Goal: Transaction & Acquisition: Purchase product/service

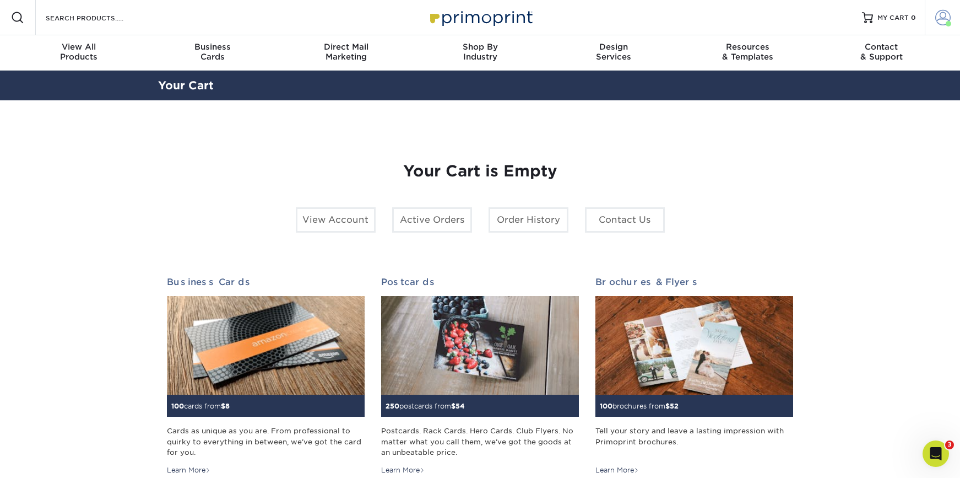
click at [946, 23] on span at bounding box center [949, 24] width 6 height 6
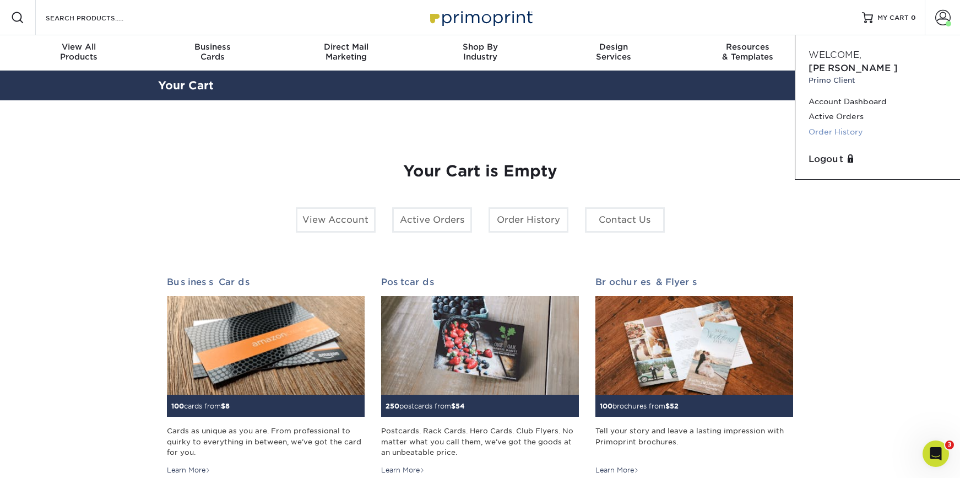
click at [841, 125] on link "Order History" at bounding box center [878, 132] width 138 height 15
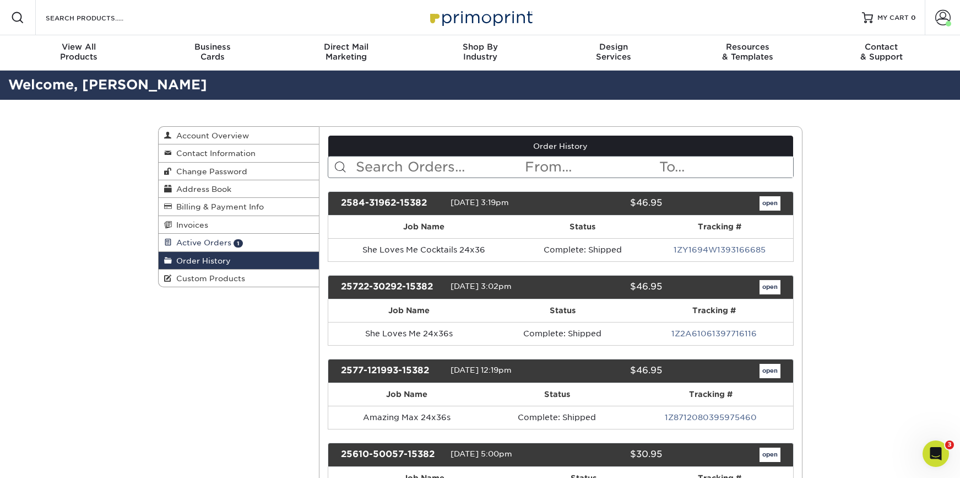
click at [225, 238] on span "Active Orders" at bounding box center [202, 242] width 60 height 9
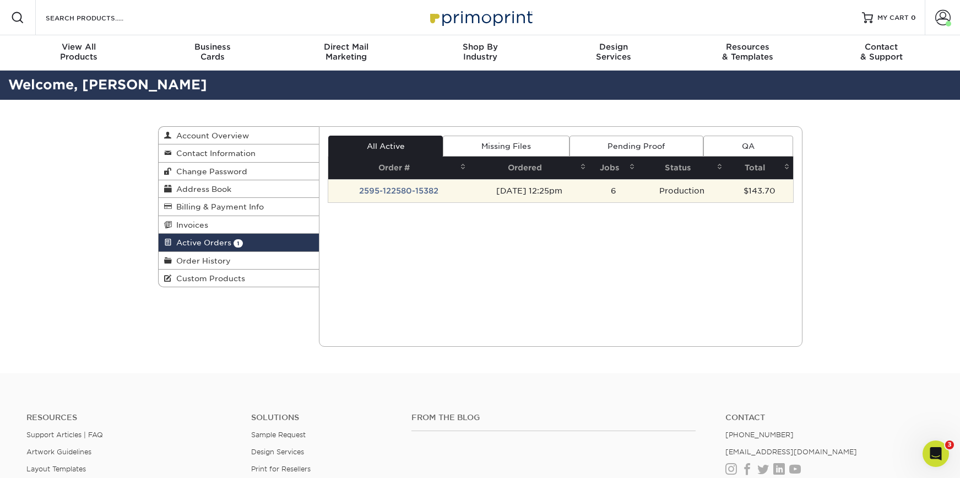
click at [469, 189] on td "09/05/2025 12:25pm" at bounding box center [529, 190] width 120 height 23
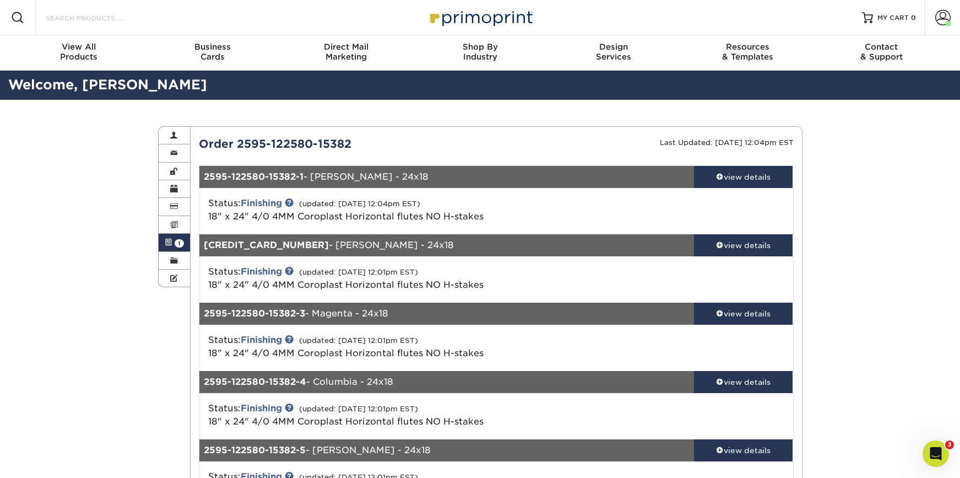
click at [102, 19] on input "Search Products" at bounding box center [98, 17] width 107 height 13
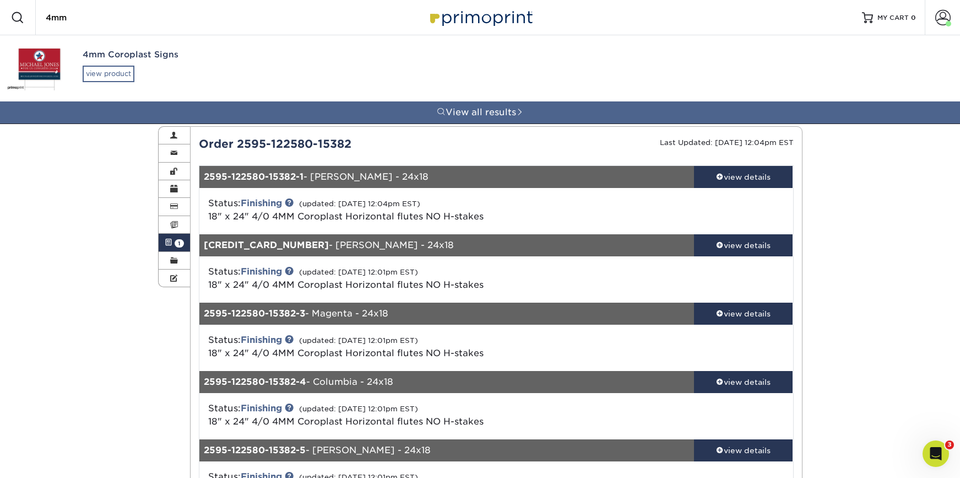
type input "4mm"
click at [119, 68] on div "view product" at bounding box center [109, 74] width 52 height 17
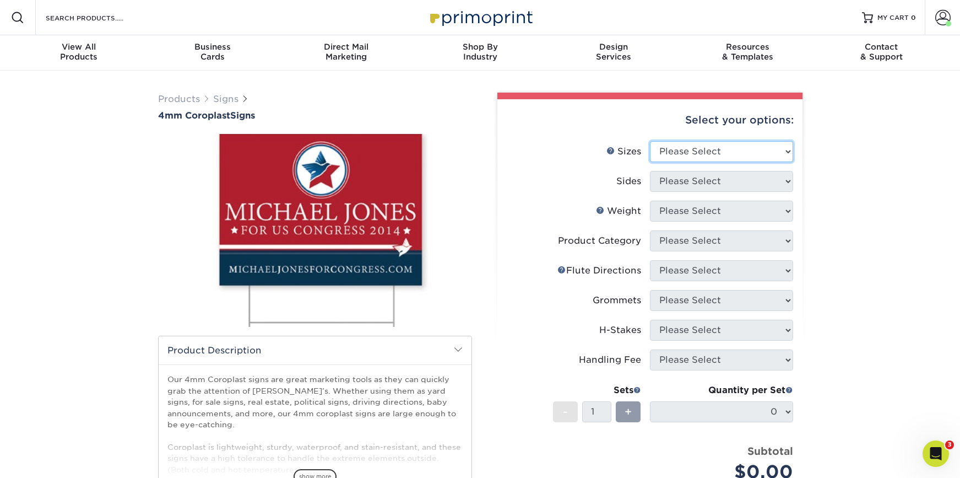
click at [735, 155] on select "Please Select 12" x 18" 18" x 24" 24" x 24" 24" x 36"" at bounding box center [721, 151] width 143 height 21
select select "24.00x36.00"
click at [650, 141] on select "Please Select 12" x 18" 18" x 24" 24" x 24" 24" x 36"" at bounding box center [721, 151] width 143 height 21
click at [683, 185] on select "Please Select Print Both Sides Print Front Only" at bounding box center [721, 181] width 143 height 21
select select "32d3c223-f82c-492b-b915-ba065a00862f"
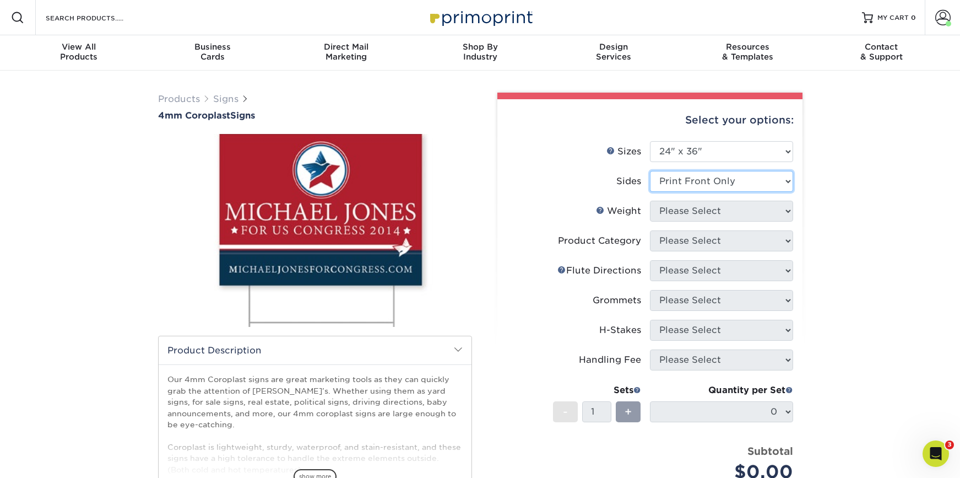
click at [650, 171] on select "Please Select Print Both Sides Print Front Only" at bounding box center [721, 181] width 143 height 21
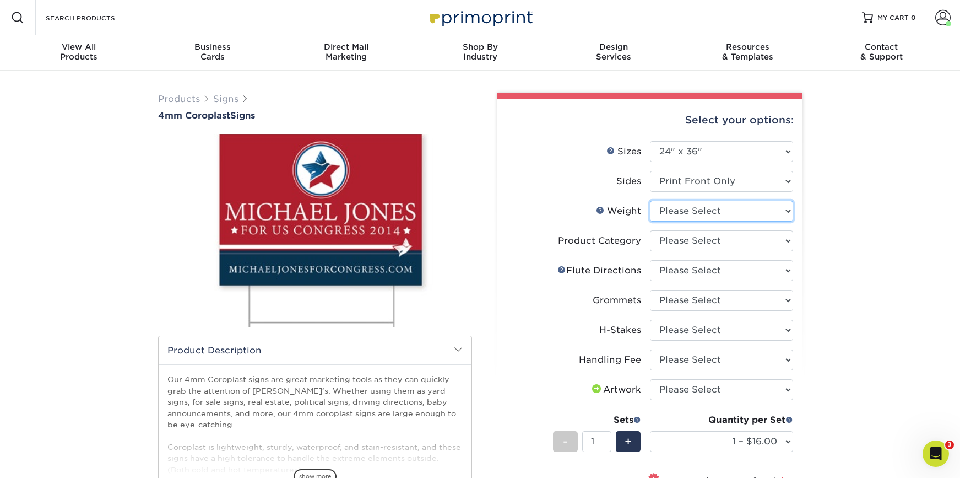
click at [714, 206] on select "Please Select 4CORO" at bounding box center [721, 211] width 143 height 21
select select "4CORO"
click at [650, 201] on select "Please Select 4CORO" at bounding box center [721, 211] width 143 height 21
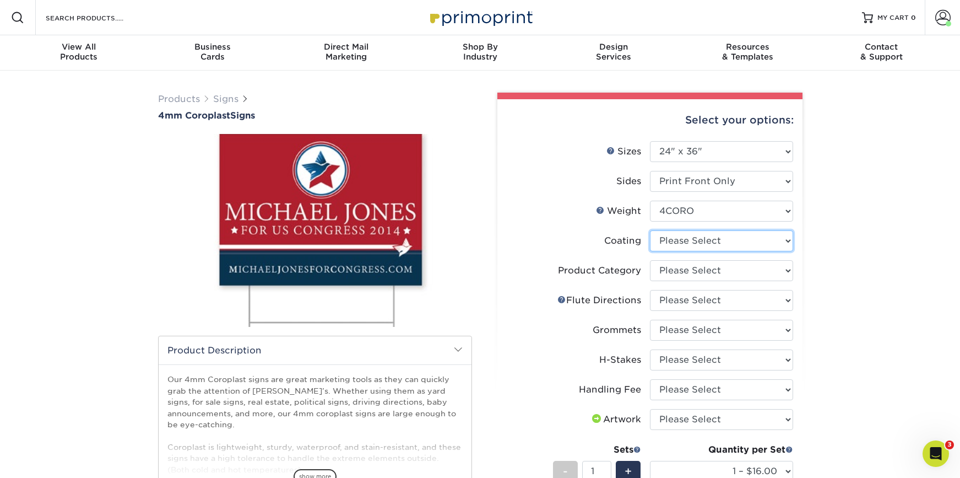
click at [669, 245] on select at bounding box center [721, 240] width 143 height 21
select select "3e7618de-abca-4bda-9f97-8b9129e913d8"
click at [650, 230] on select at bounding box center [721, 240] width 143 height 21
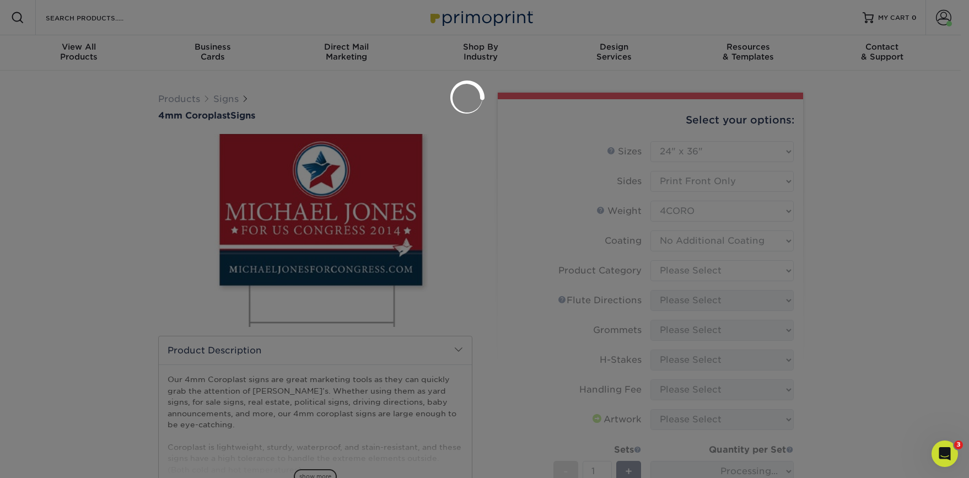
click at [675, 270] on div at bounding box center [484, 239] width 969 height 478
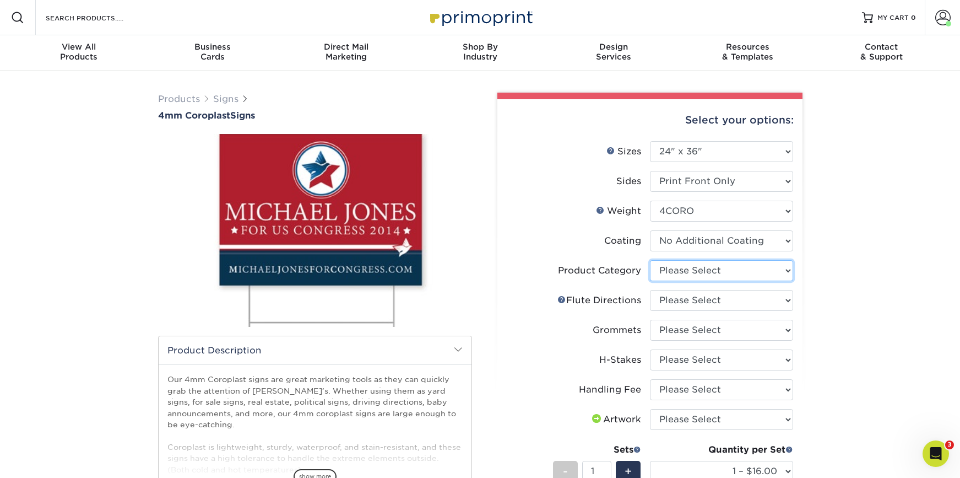
click at [679, 277] on select "Please Select Coroplast Signs" at bounding box center [721, 270] width 143 height 21
select select "b3582ed5-6912-492c-8440-2cc51afdb8e1"
click at [650, 260] on select "Please Select Coroplast Signs" at bounding box center [721, 270] width 143 height 21
click at [694, 296] on select "Please Select Flute Direction (Horizontal) Flute Direction (Vertical)" at bounding box center [721, 300] width 143 height 21
select select "64642d5c-3ca5-48ab-b753-ddfa02991dab"
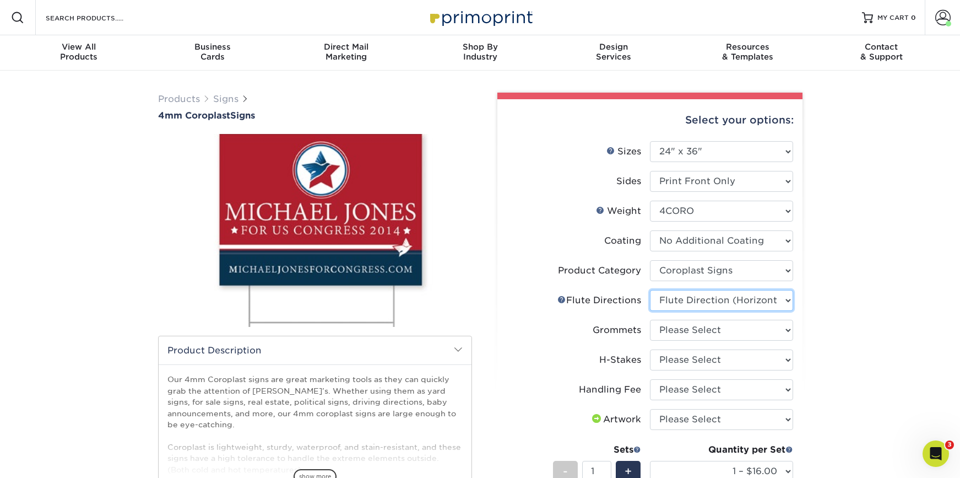
click at [650, 290] on select "Please Select Flute Direction (Horizontal) Flute Direction (Vertical)" at bounding box center [721, 300] width 143 height 21
click at [676, 328] on select "Please Select No Grommets Yes, Grommet All 4 Corners Yes, Grommet All 4 Corners…" at bounding box center [721, 330] width 143 height 21
select select "90d329df-db80-4206-b821-ff9d3f363977"
click at [650, 320] on select "Please Select No Grommets Yes, Grommet All 4 Corners Yes, Grommet All 4 Corners…" at bounding box center [721, 330] width 143 height 21
click at [676, 362] on select "Please Select No H-Stakes Yes" at bounding box center [721, 359] width 143 height 21
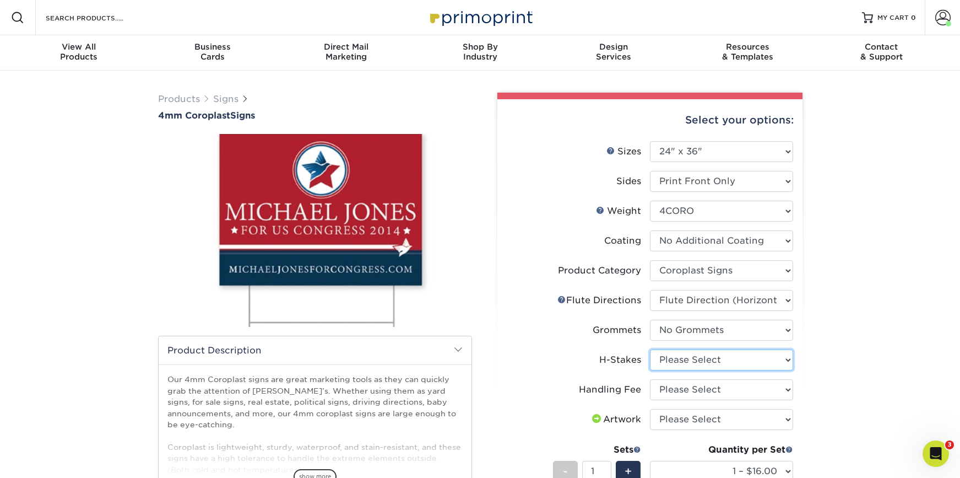
select select "aec992a9-897e-40ed-b45c-8ce74849ba63"
click at [650, 349] on select "Please Select No H-Stakes Yes" at bounding box center [721, 359] width 143 height 21
click at [672, 389] on select "Please Select Handling Fee" at bounding box center [721, 389] width 143 height 21
select select "ab74c079-444c-4260-ae6a-e09bdee8073c"
click at [650, 379] on select "Please Select Handling Fee" at bounding box center [721, 389] width 143 height 21
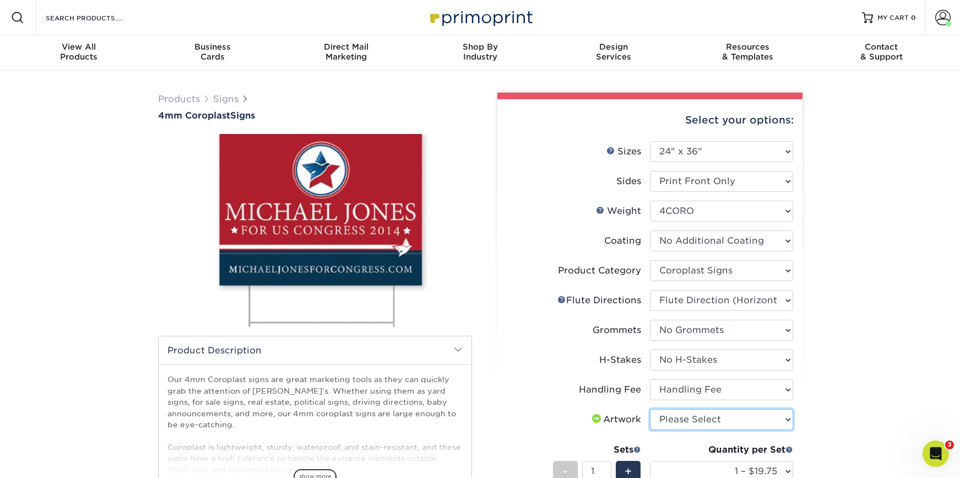
click at [697, 410] on select "Please Select I will upload files I need a design - $50" at bounding box center [721, 419] width 143 height 21
select select "upload"
click at [650, 409] on select "Please Select I will upload files I need a design - $50" at bounding box center [721, 419] width 143 height 21
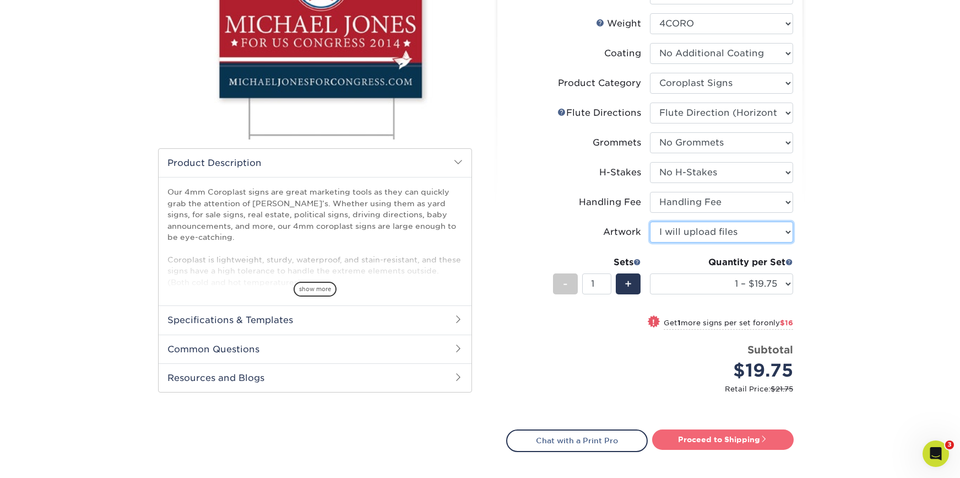
scroll to position [189, 0]
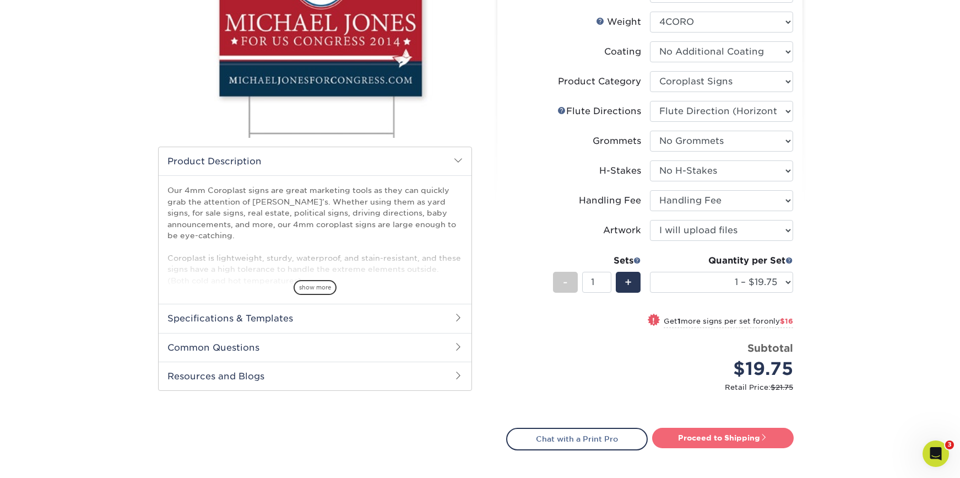
click at [695, 437] on link "Proceed to Shipping" at bounding box center [723, 438] width 142 height 20
type input "Set 1"
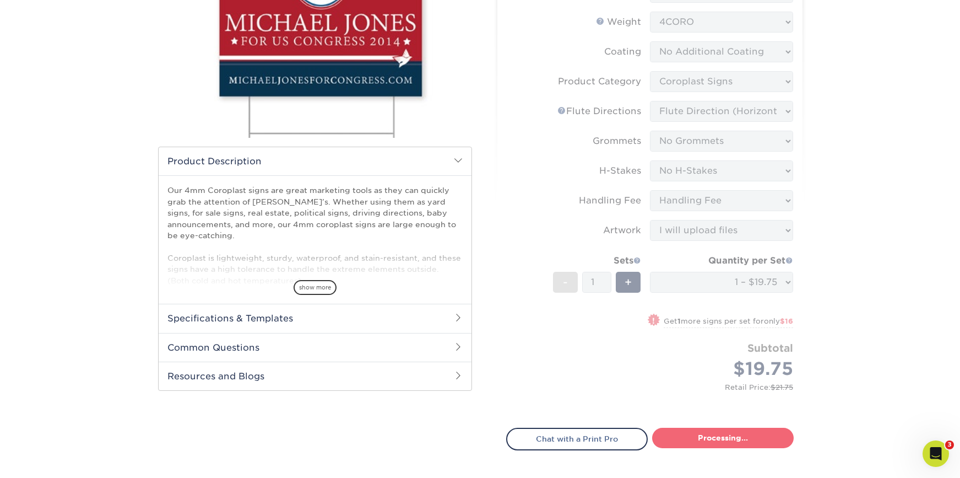
select select "044640a2-81e0-4a14-b128-5232b6ab5635"
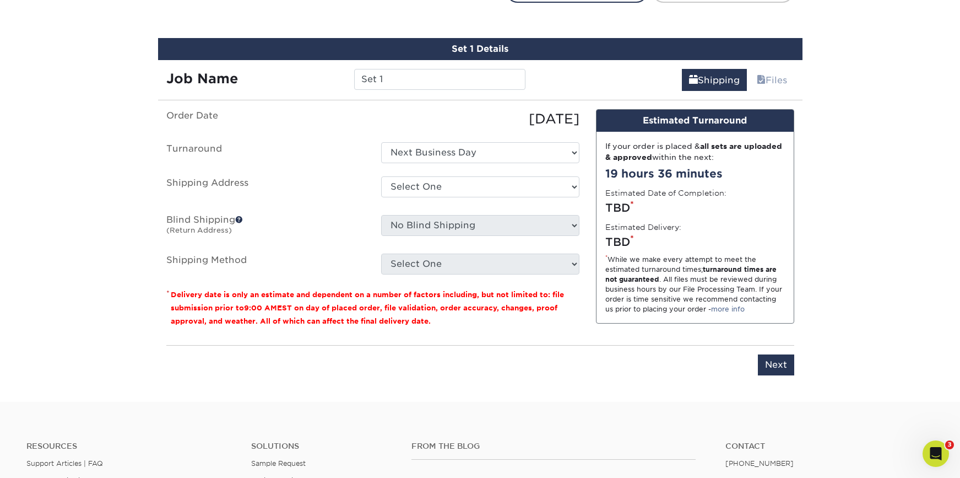
scroll to position [647, 0]
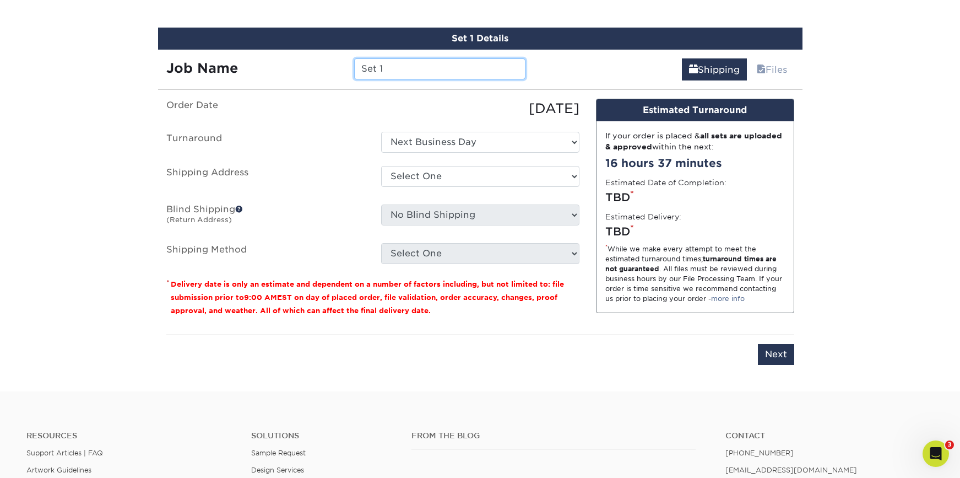
drag, startPoint x: 404, startPoint y: 62, endPoint x: 342, endPoint y: 64, distance: 62.3
click at [342, 64] on div "Job Name Set 1" at bounding box center [346, 68] width 376 height 21
drag, startPoint x: 419, startPoint y: 72, endPoint x: 358, endPoint y: 68, distance: 61.3
click at [358, 68] on input "Set 1" at bounding box center [439, 68] width 171 height 21
type input "Rocky Horror 24x36"
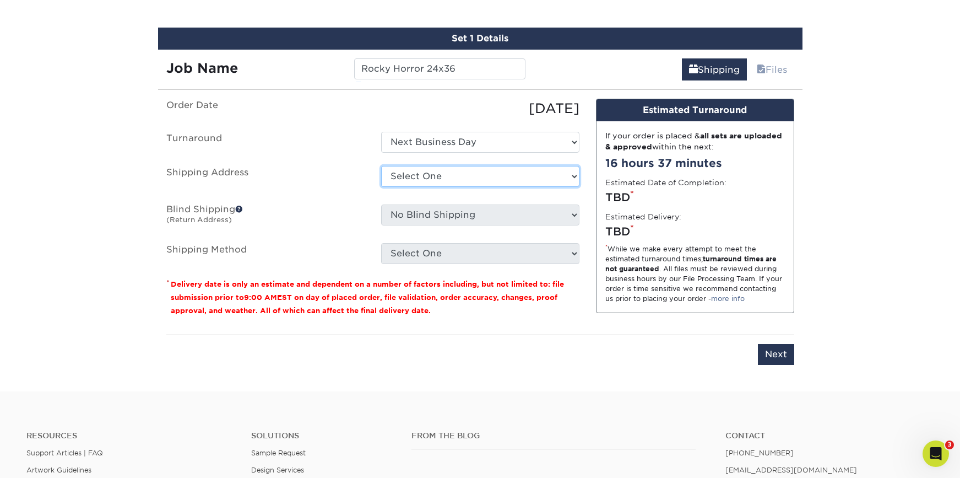
click at [522, 170] on select "Select One Buck County Playhouse - FOH Bucks County Playhouse Bucks County Play…" at bounding box center [480, 176] width 198 height 21
select select "69707"
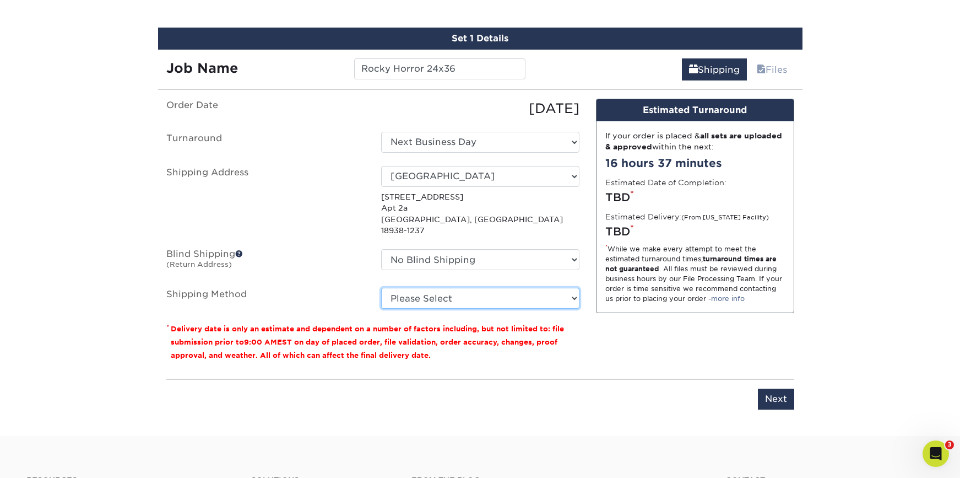
click at [492, 296] on select "Please Select G4M Flat Rate Shipping (+$11.20) 3 Day Shipping Service (+$18.68)…" at bounding box center [480, 298] width 198 height 21
select select "G4MFLATRATE"
click at [381, 288] on select "Please Select G4M Flat Rate Shipping (+$11.20) 3 Day Shipping Service (+$18.68)…" at bounding box center [480, 298] width 198 height 21
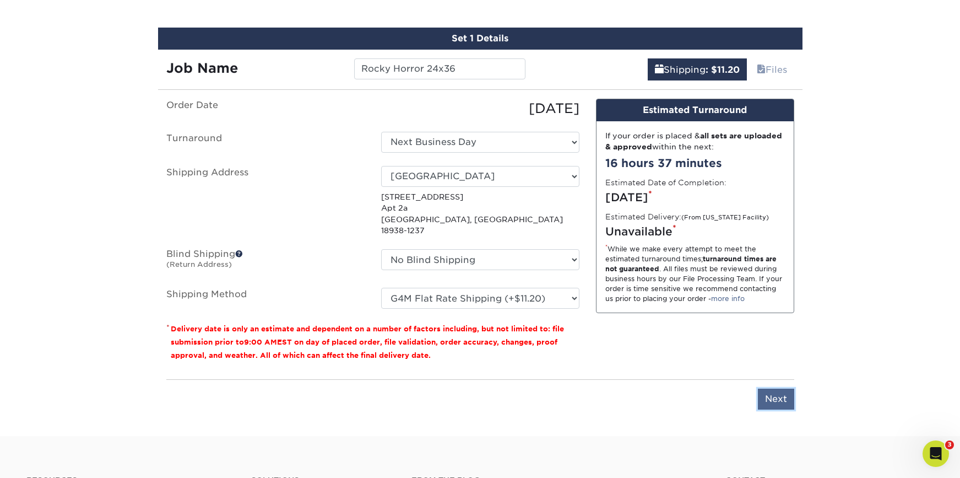
click at [771, 393] on input "Next" at bounding box center [776, 398] width 36 height 21
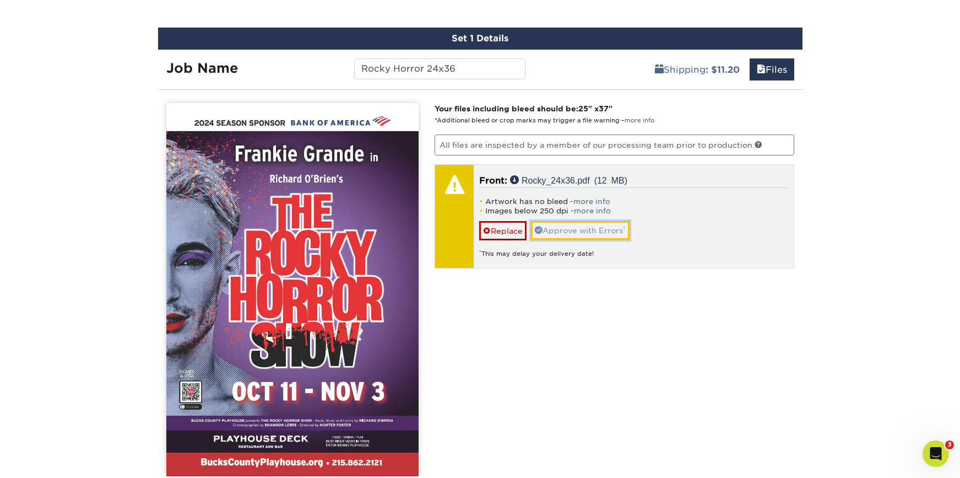
click at [582, 233] on link "Approve with Errors *" at bounding box center [580, 230] width 99 height 19
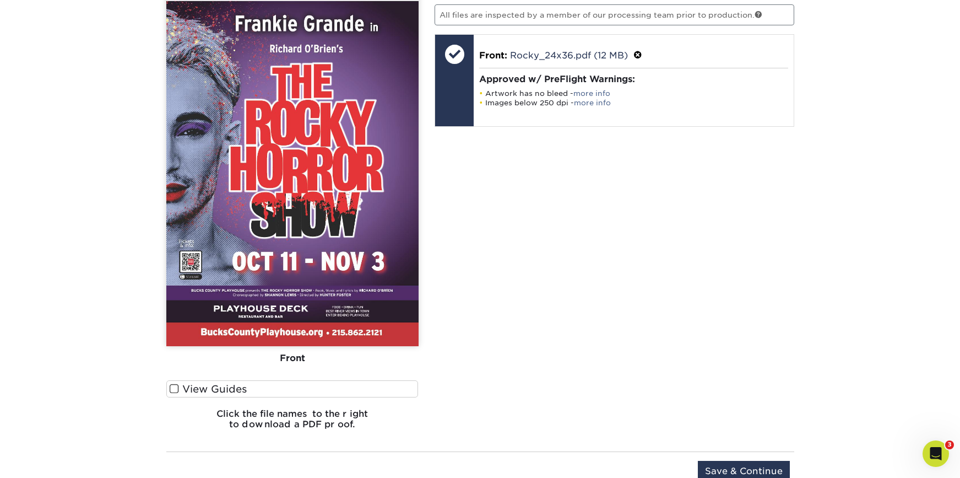
scroll to position [836, 0]
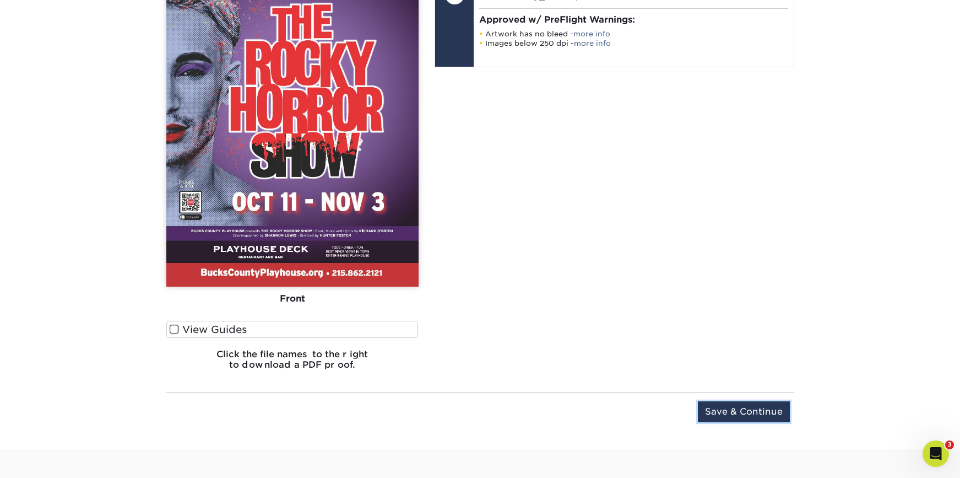
click at [716, 404] on input "Save & Continue" at bounding box center [744, 411] width 92 height 21
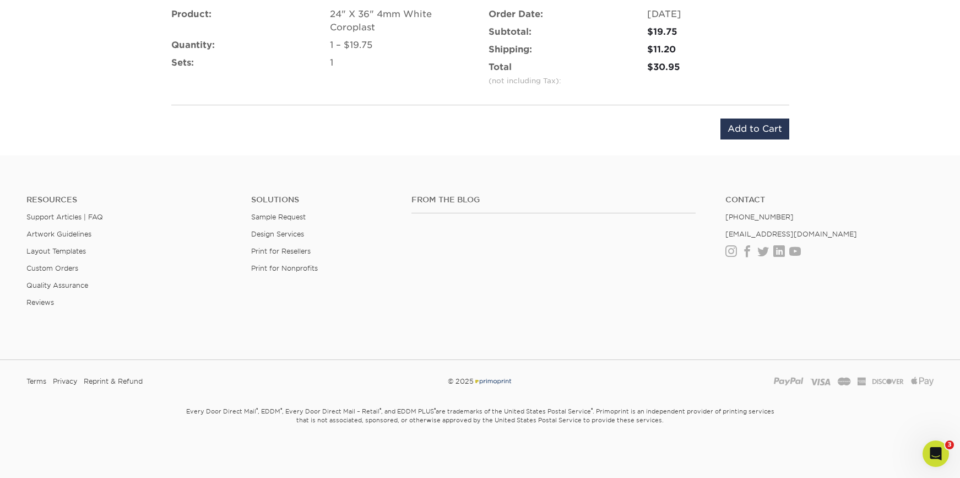
scroll to position [783, 0]
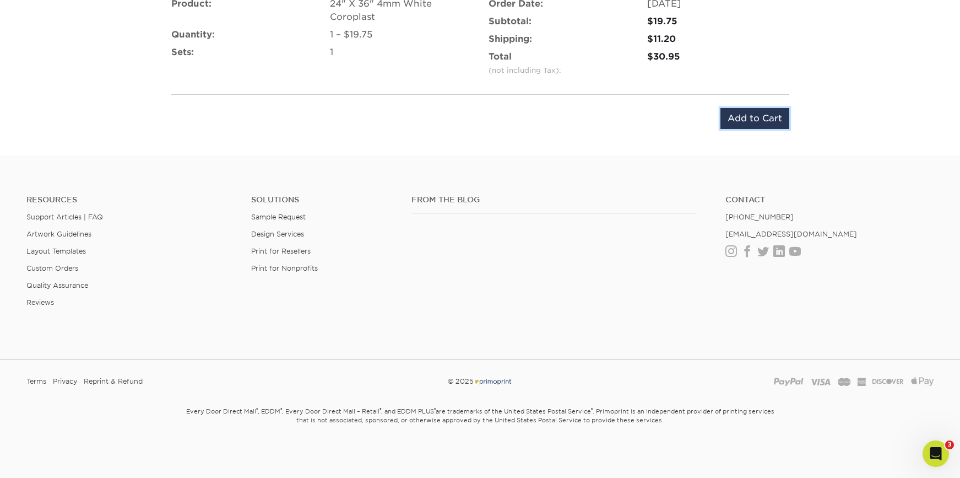
click at [736, 127] on input "Add to Cart" at bounding box center [755, 118] width 69 height 21
type input "Add to Cart"
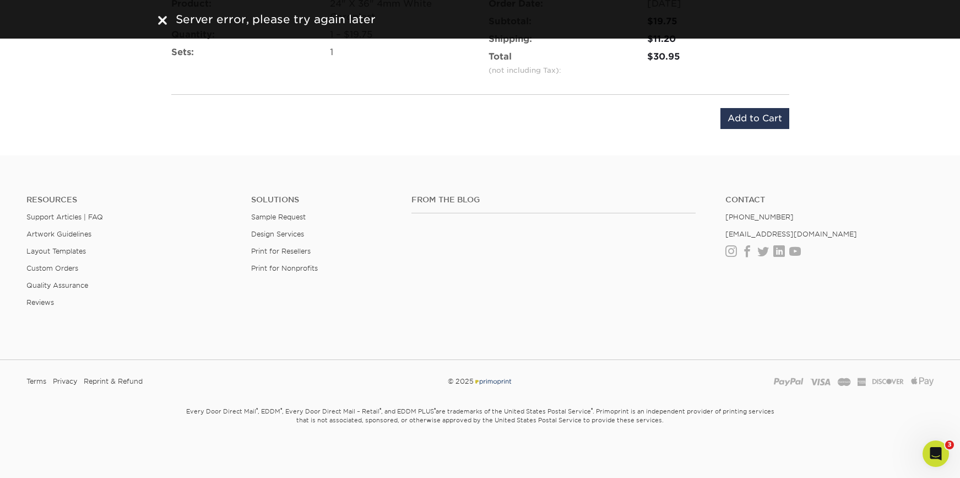
click at [165, 19] on img at bounding box center [162, 20] width 9 height 9
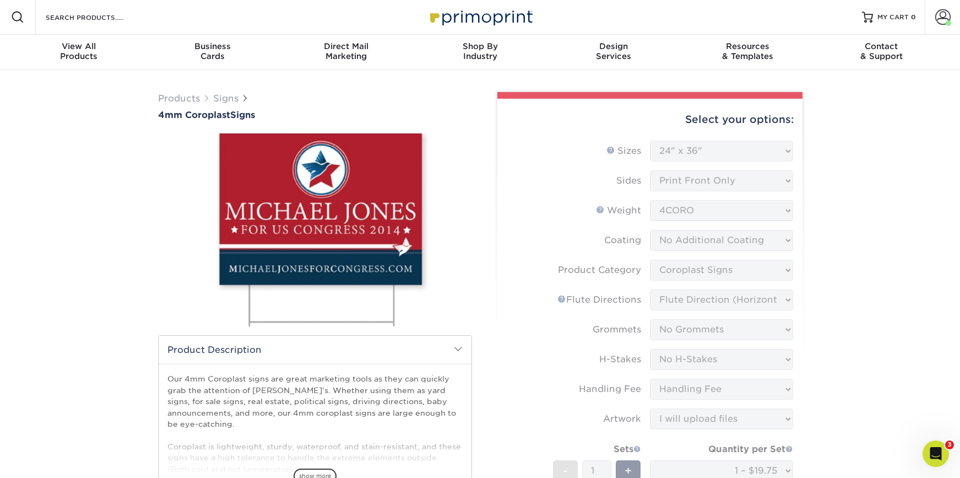
scroll to position [0, 0]
click at [901, 16] on span "MY CART" at bounding box center [893, 17] width 31 height 9
